Goal: Obtain resource: Download file/media

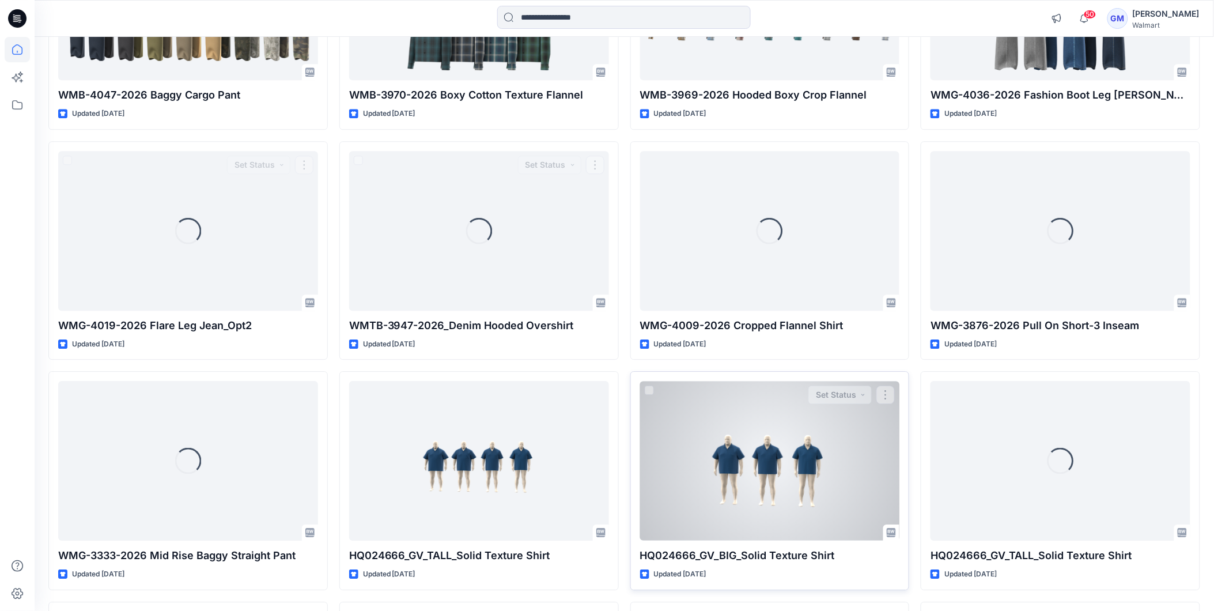
scroll to position [4187, 0]
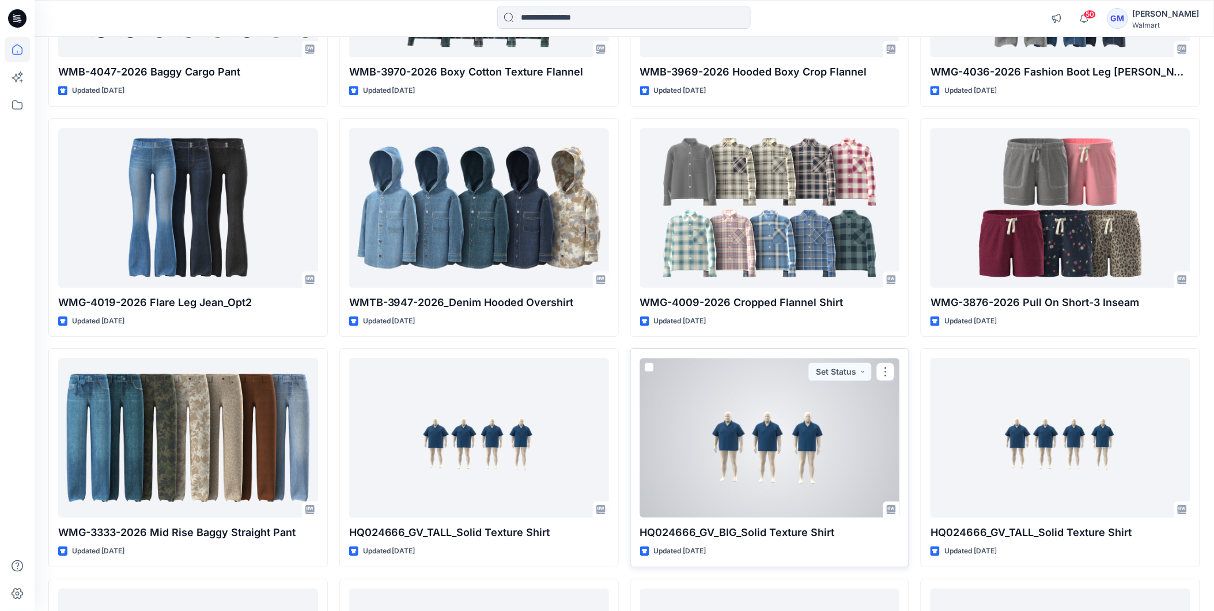
click at [744, 444] on div at bounding box center [770, 438] width 260 height 160
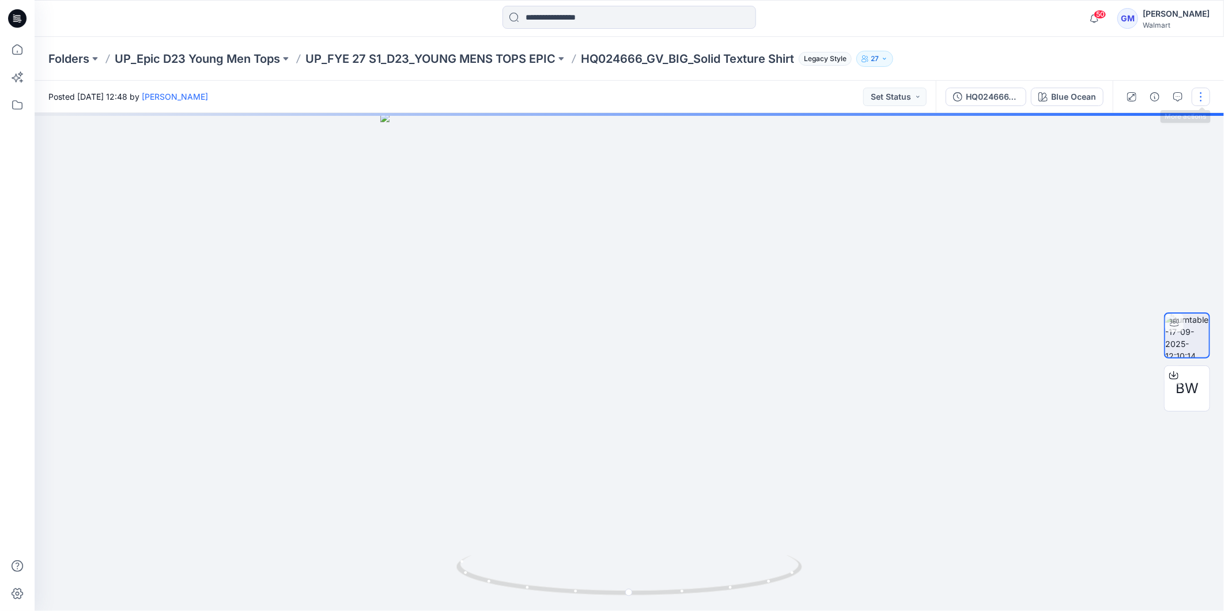
click at [1201, 95] on button "button" at bounding box center [1201, 97] width 18 height 18
click at [1136, 126] on button "Edit" at bounding box center [1152, 122] width 106 height 21
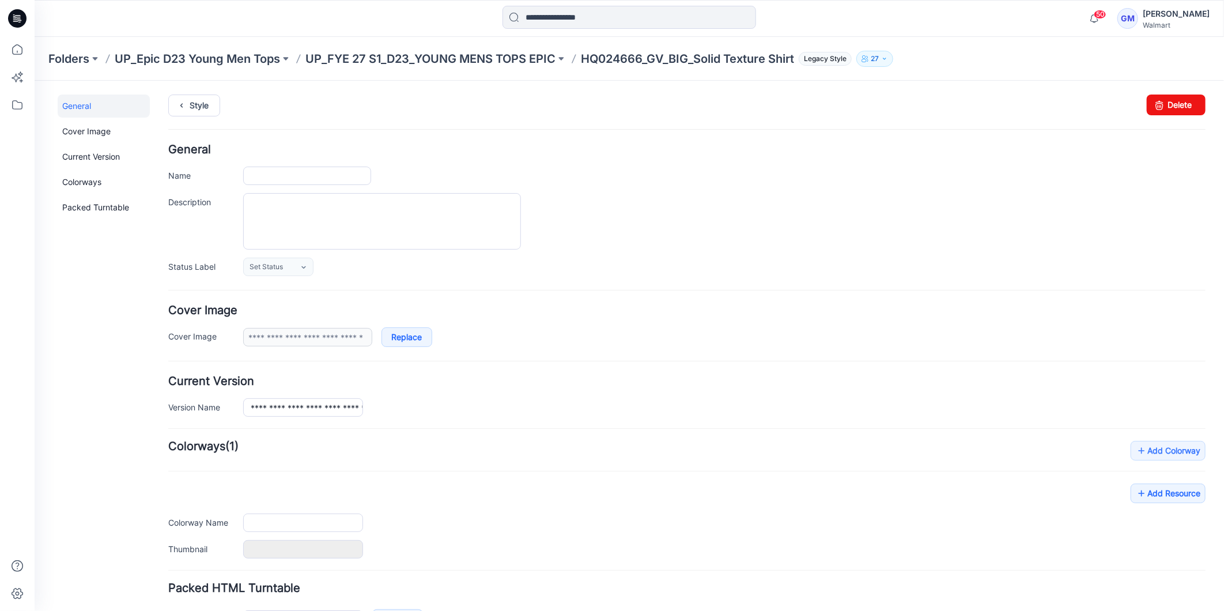
type input "**********"
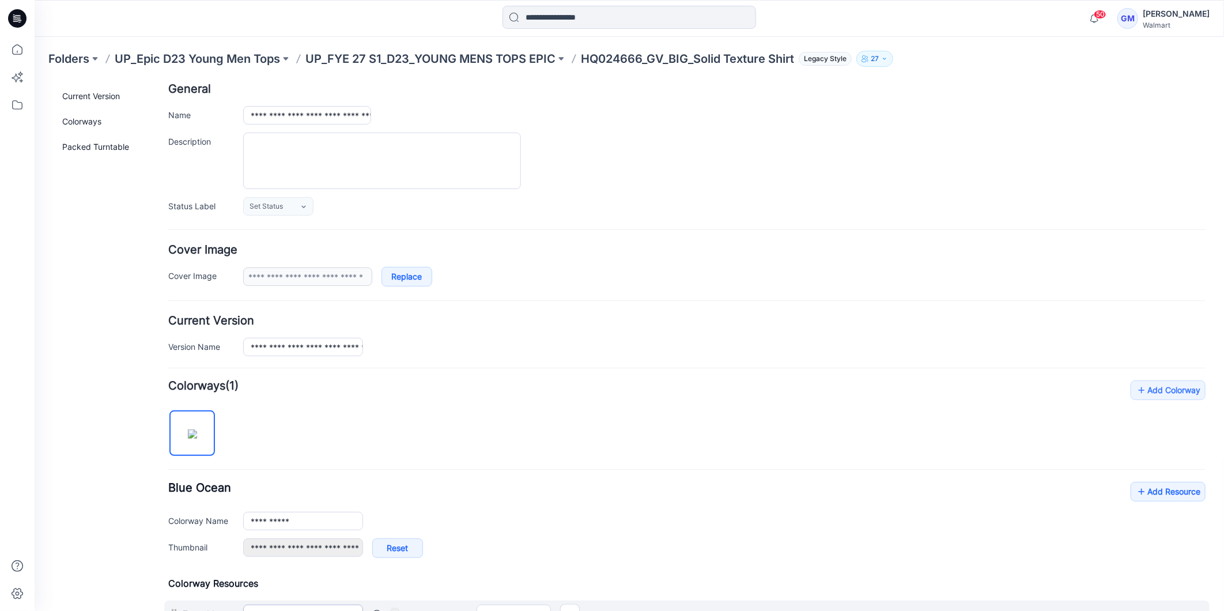
scroll to position [237, 0]
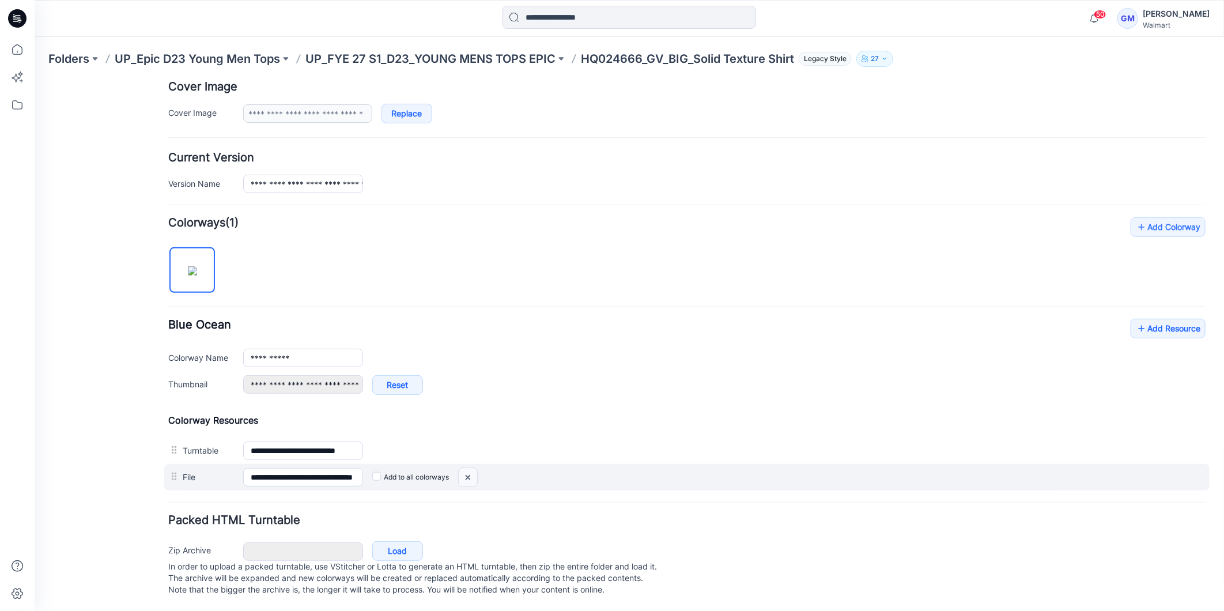
click at [464, 467] on img at bounding box center [467, 476] width 18 height 19
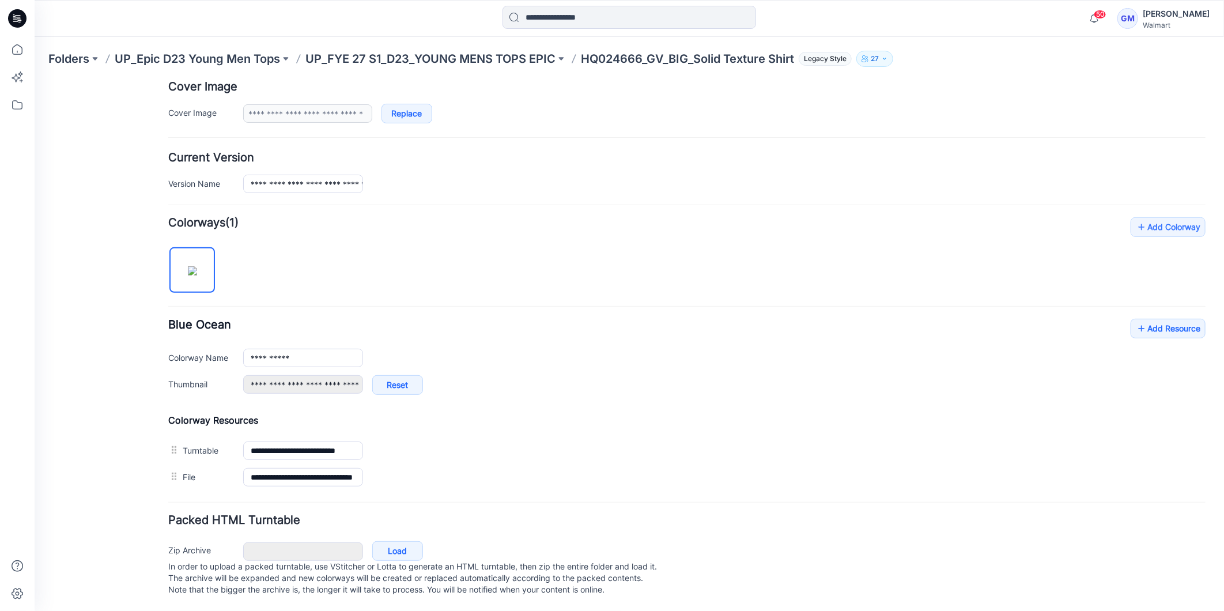
scroll to position [210, 0]
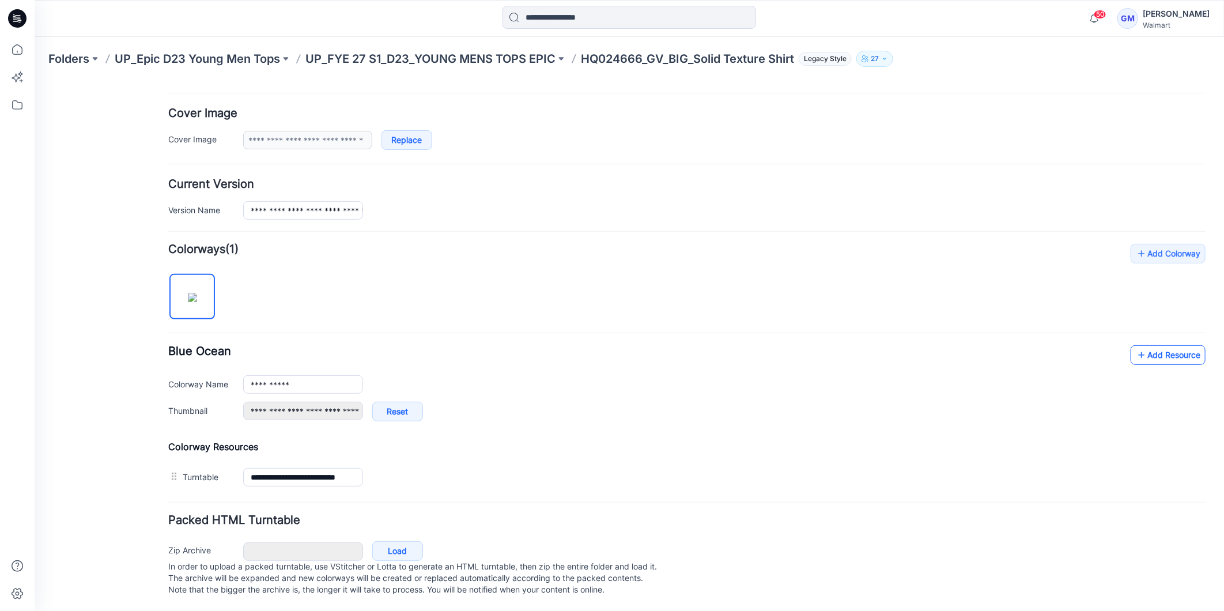
click at [1142, 345] on link "Add Resource" at bounding box center [1167, 355] width 75 height 20
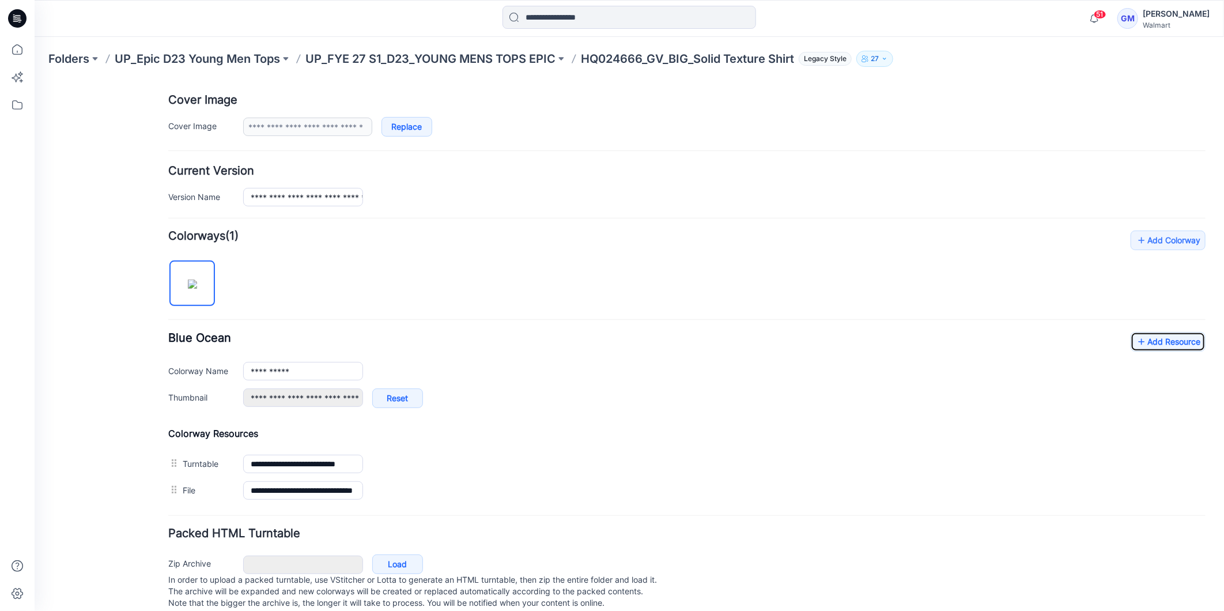
click at [12, 17] on icon at bounding box center [17, 18] width 18 height 18
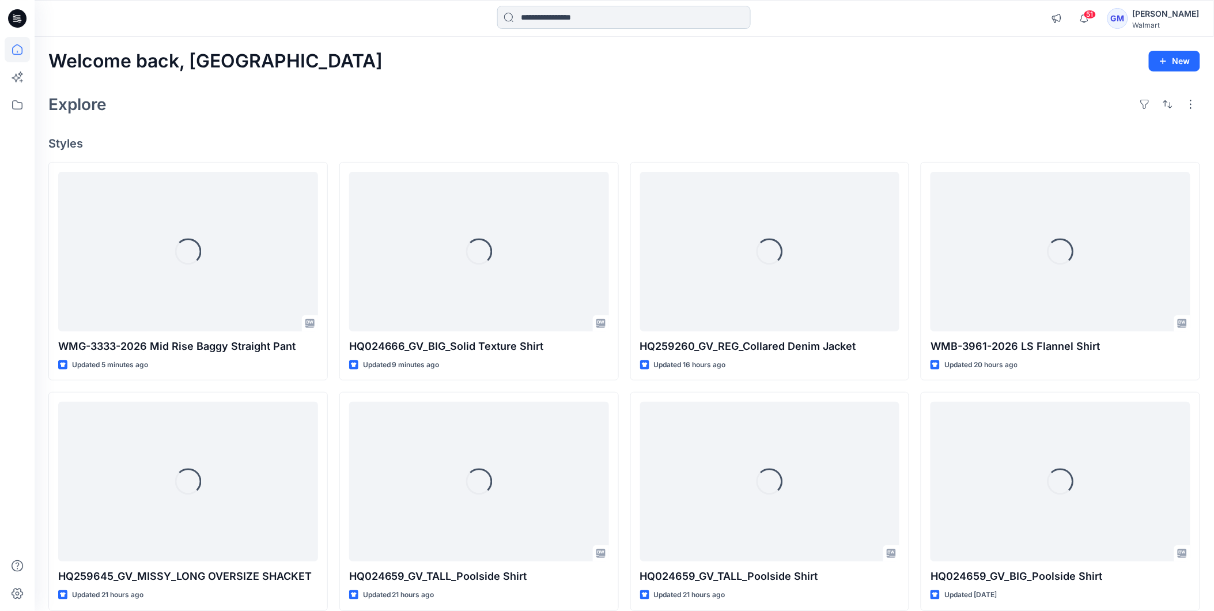
click at [586, 24] on input at bounding box center [624, 17] width 254 height 23
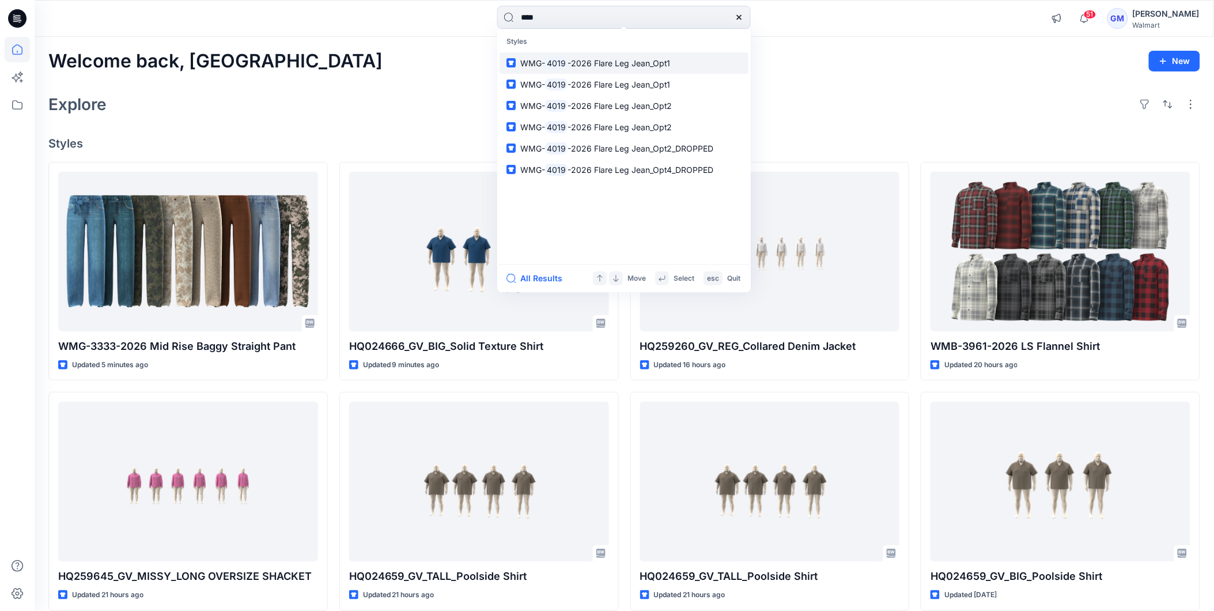
type input "****"
click at [572, 61] on span "-2026 Flare Leg Jean_Opt1" at bounding box center [619, 63] width 103 height 10
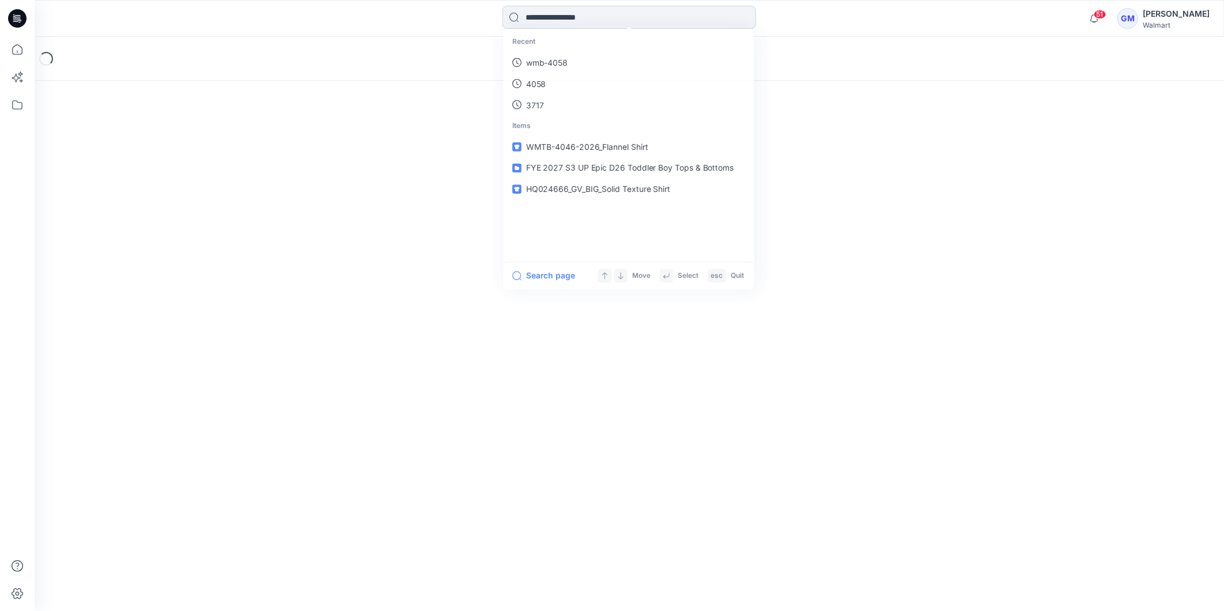
click at [577, 24] on input at bounding box center [629, 17] width 254 height 23
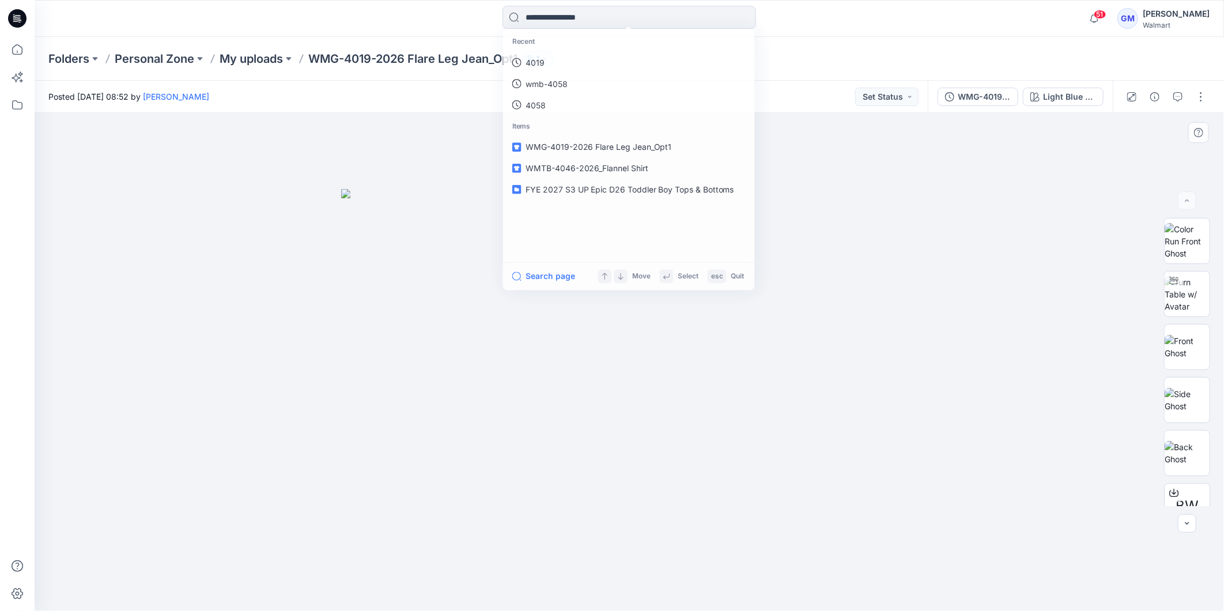
click at [428, 366] on img at bounding box center [629, 400] width 576 height 422
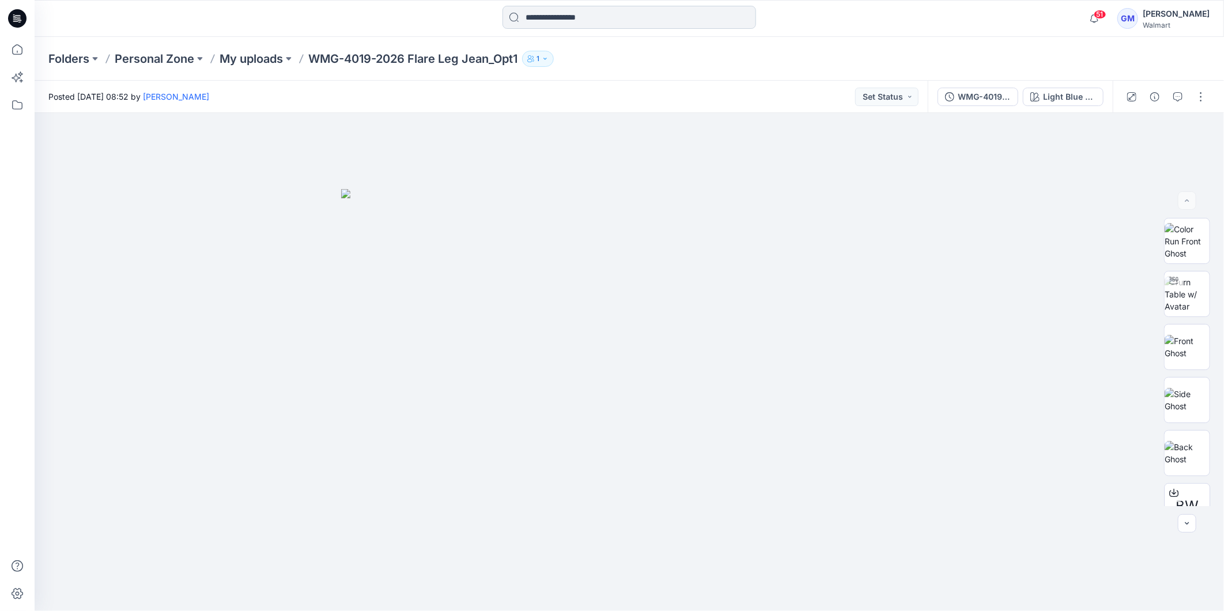
click at [591, 14] on input at bounding box center [629, 17] width 254 height 23
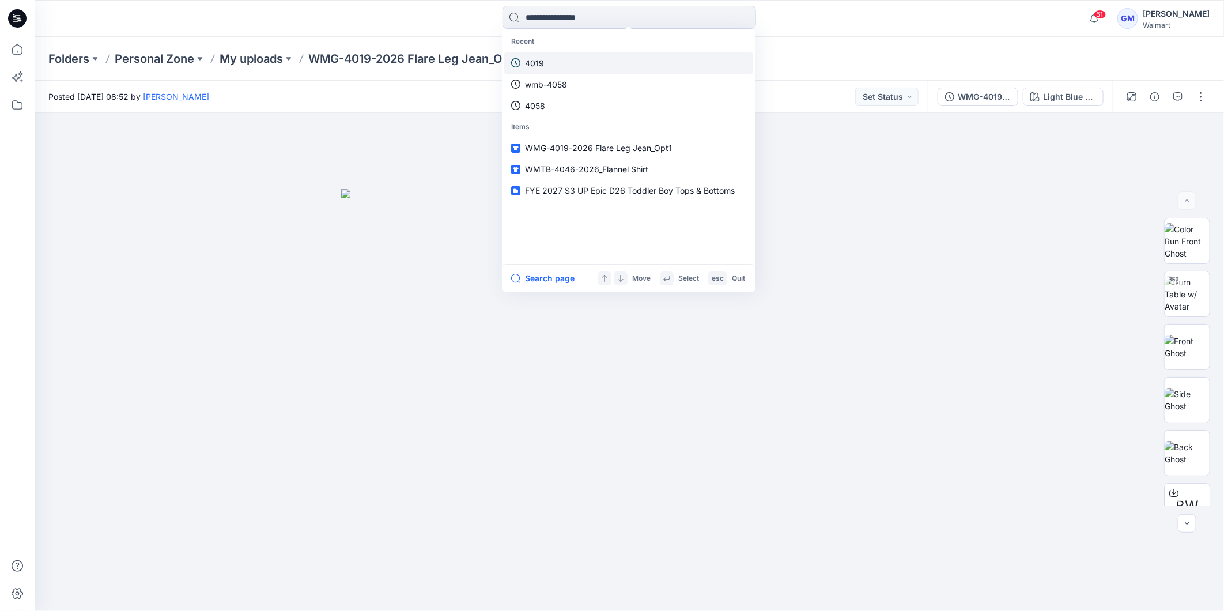
click at [551, 64] on link "4019" at bounding box center [628, 62] width 249 height 21
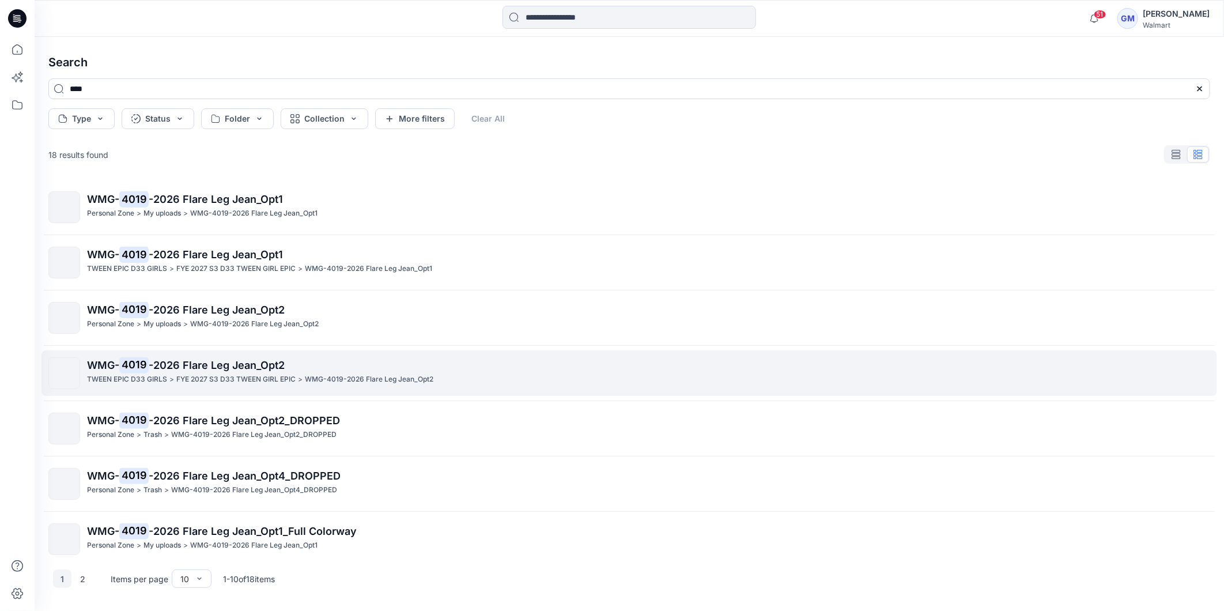
click at [165, 377] on p "TWEEN EPIC D33 GIRLS" at bounding box center [127, 379] width 80 height 12
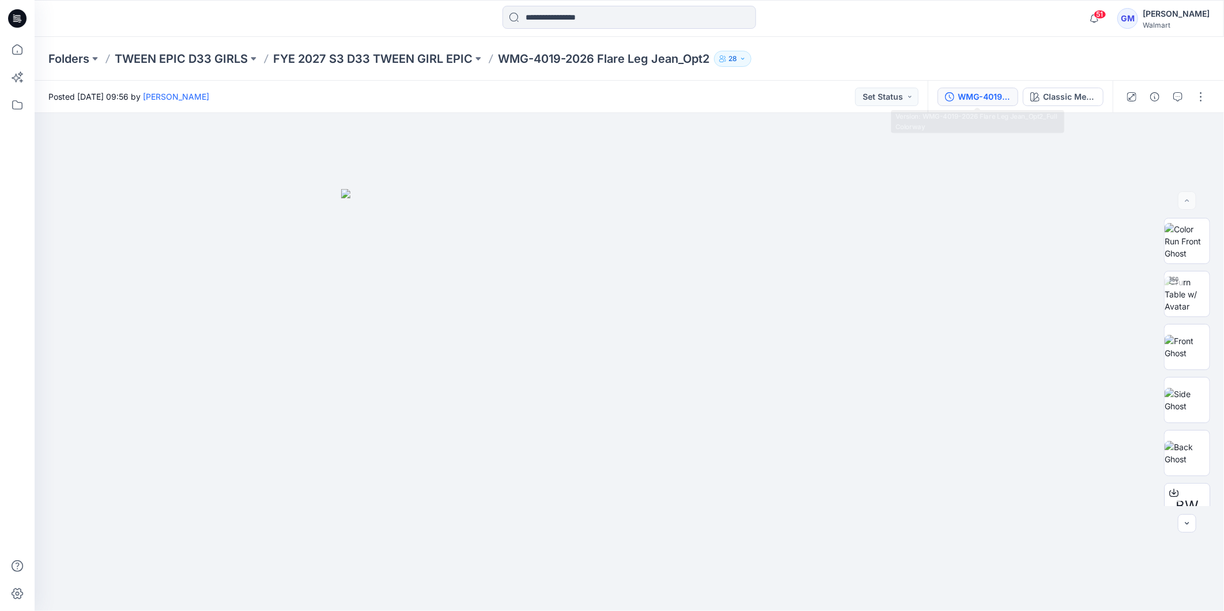
click at [987, 99] on div "WMG-4019-2026 Flare Leg Jean_Opt2_Full Colorway" at bounding box center [984, 96] width 53 height 13
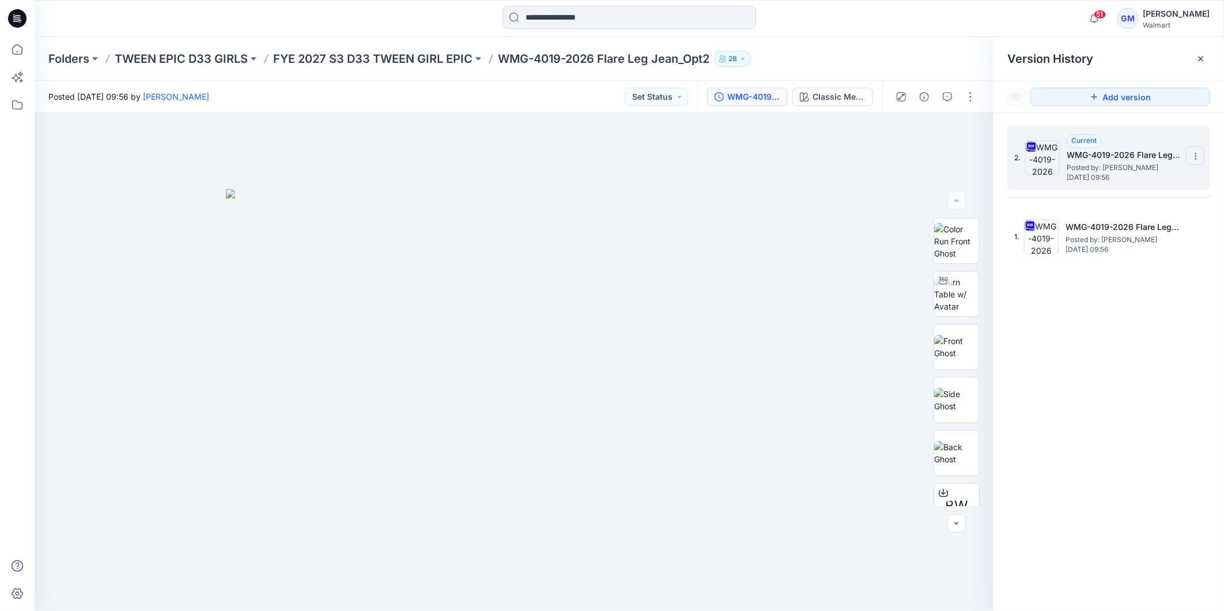
click at [1196, 157] on icon at bounding box center [1195, 156] width 1 height 1
click at [1166, 172] on span "Download Source BW File" at bounding box center [1137, 179] width 97 height 14
